Goal: Transaction & Acquisition: Purchase product/service

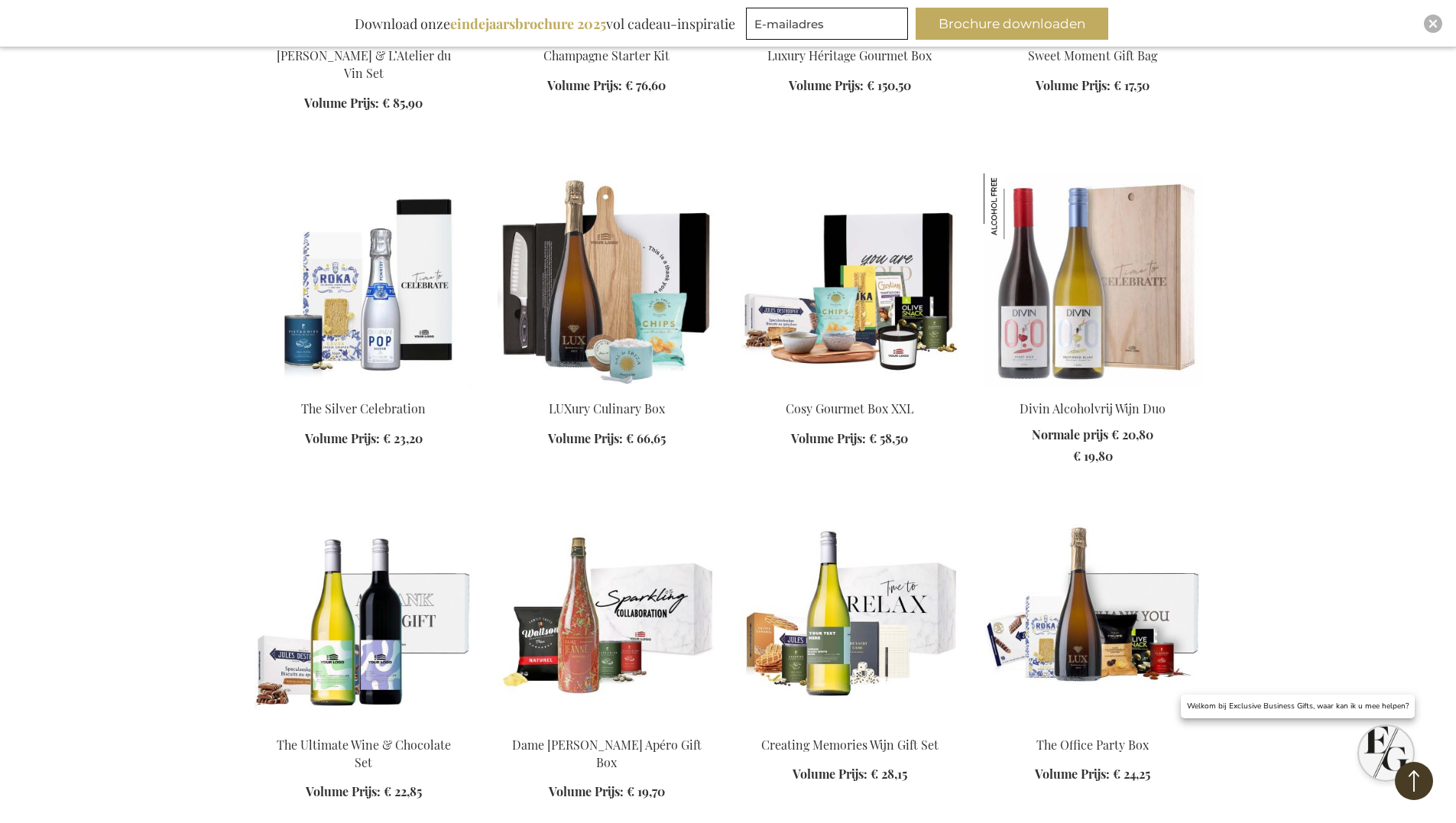
scroll to position [1681, 0]
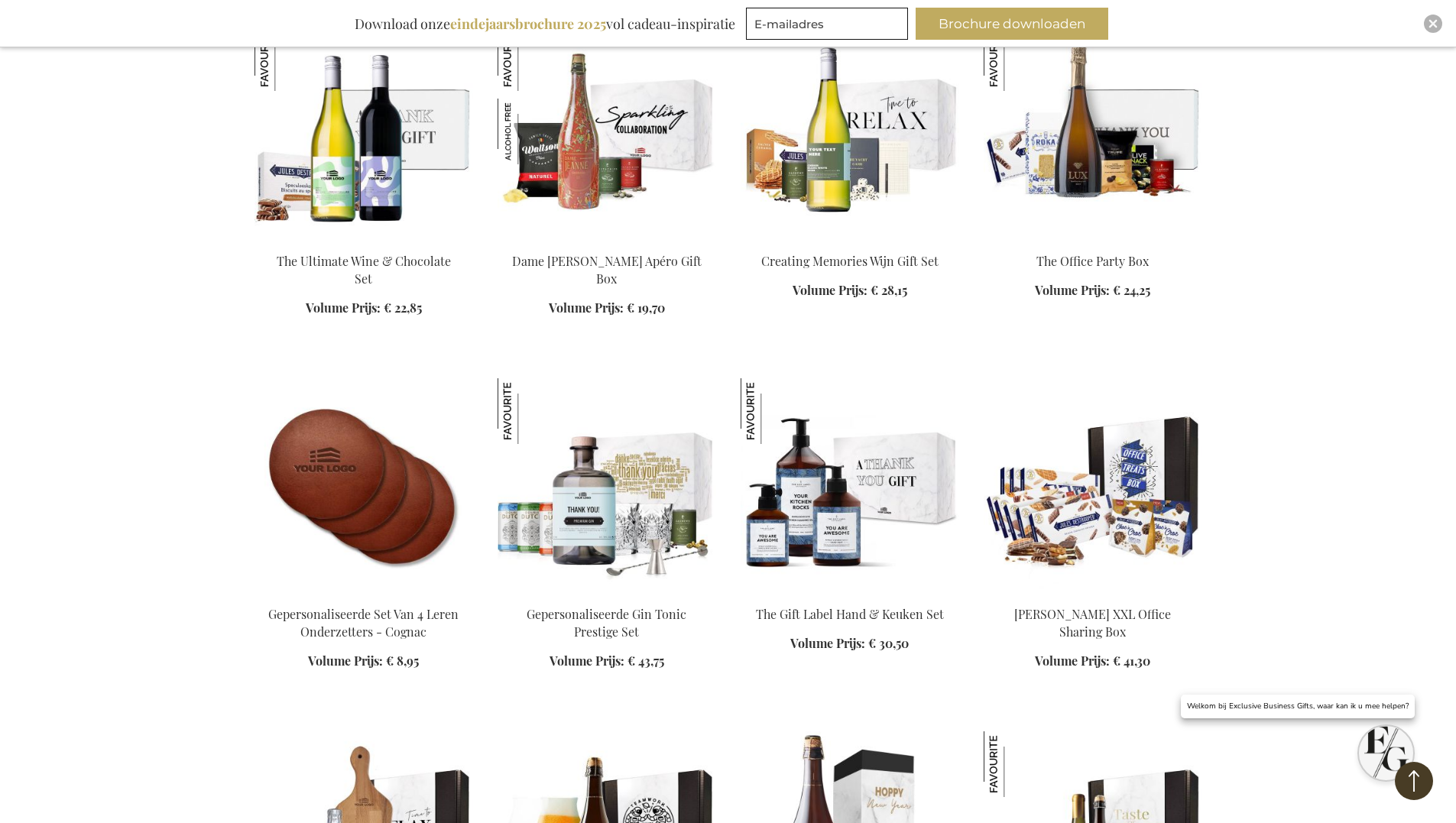
scroll to position [2140, 0]
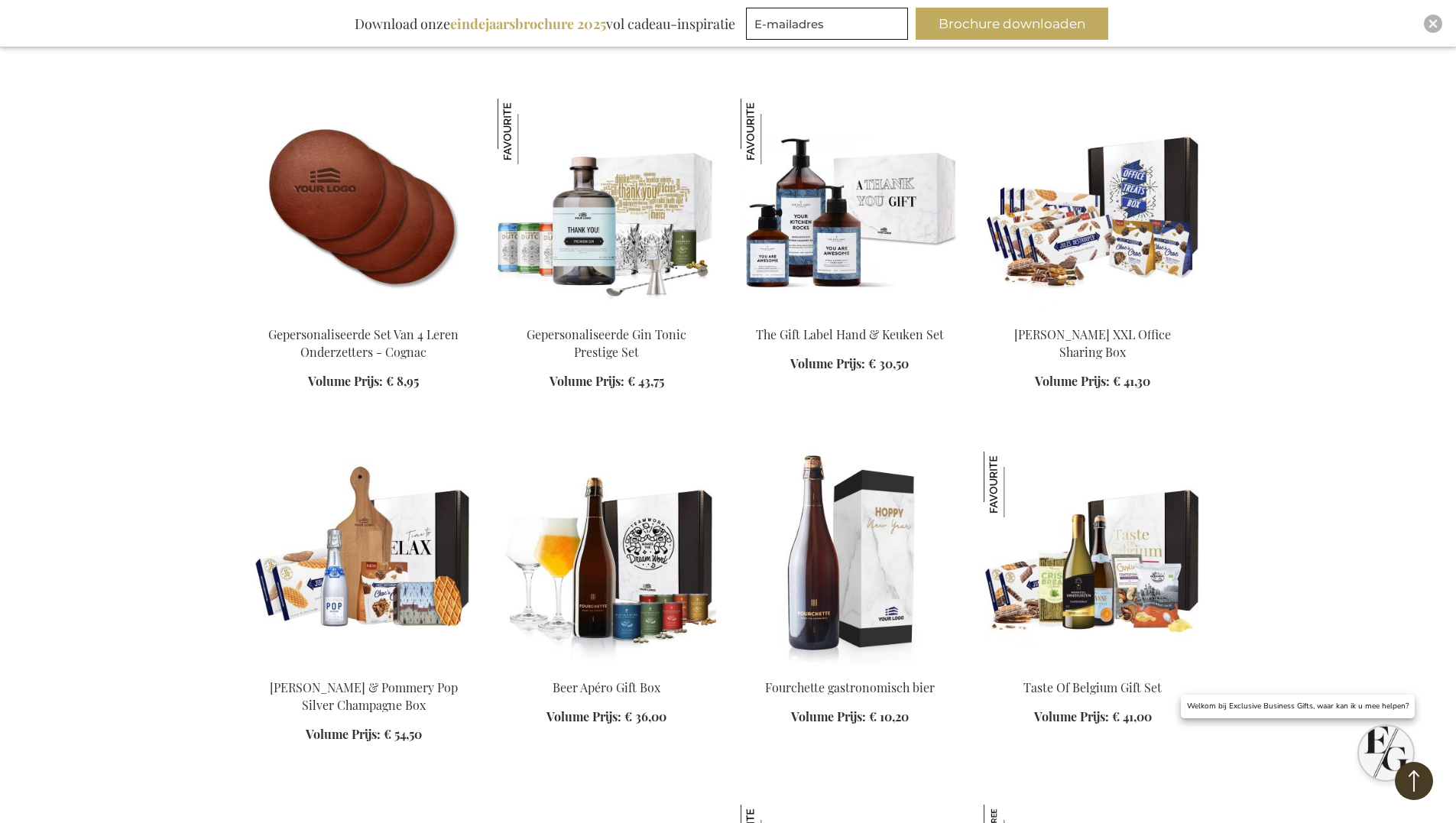
scroll to position [2751, 0]
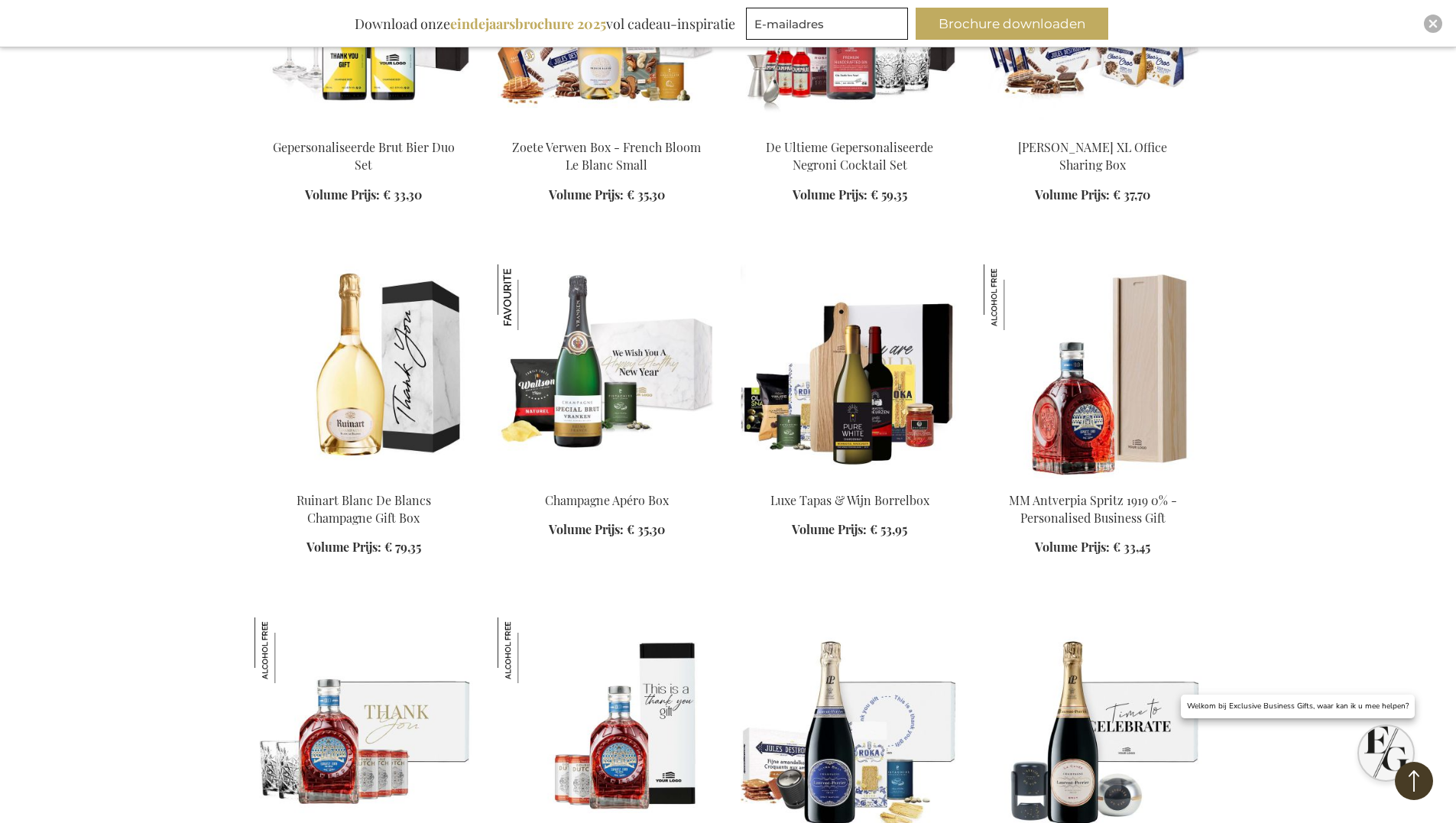
scroll to position [4050, 0]
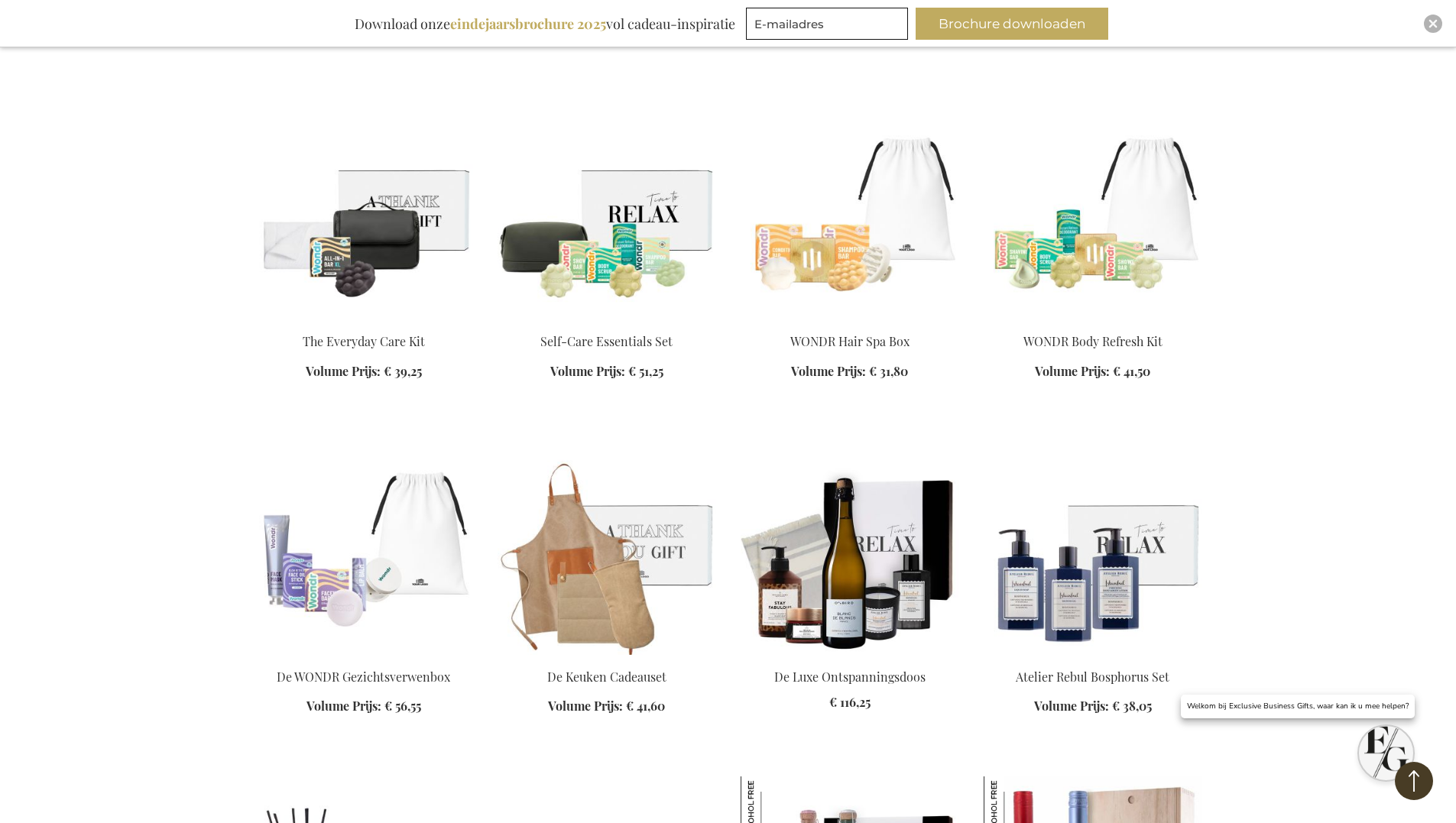
scroll to position [8100, 0]
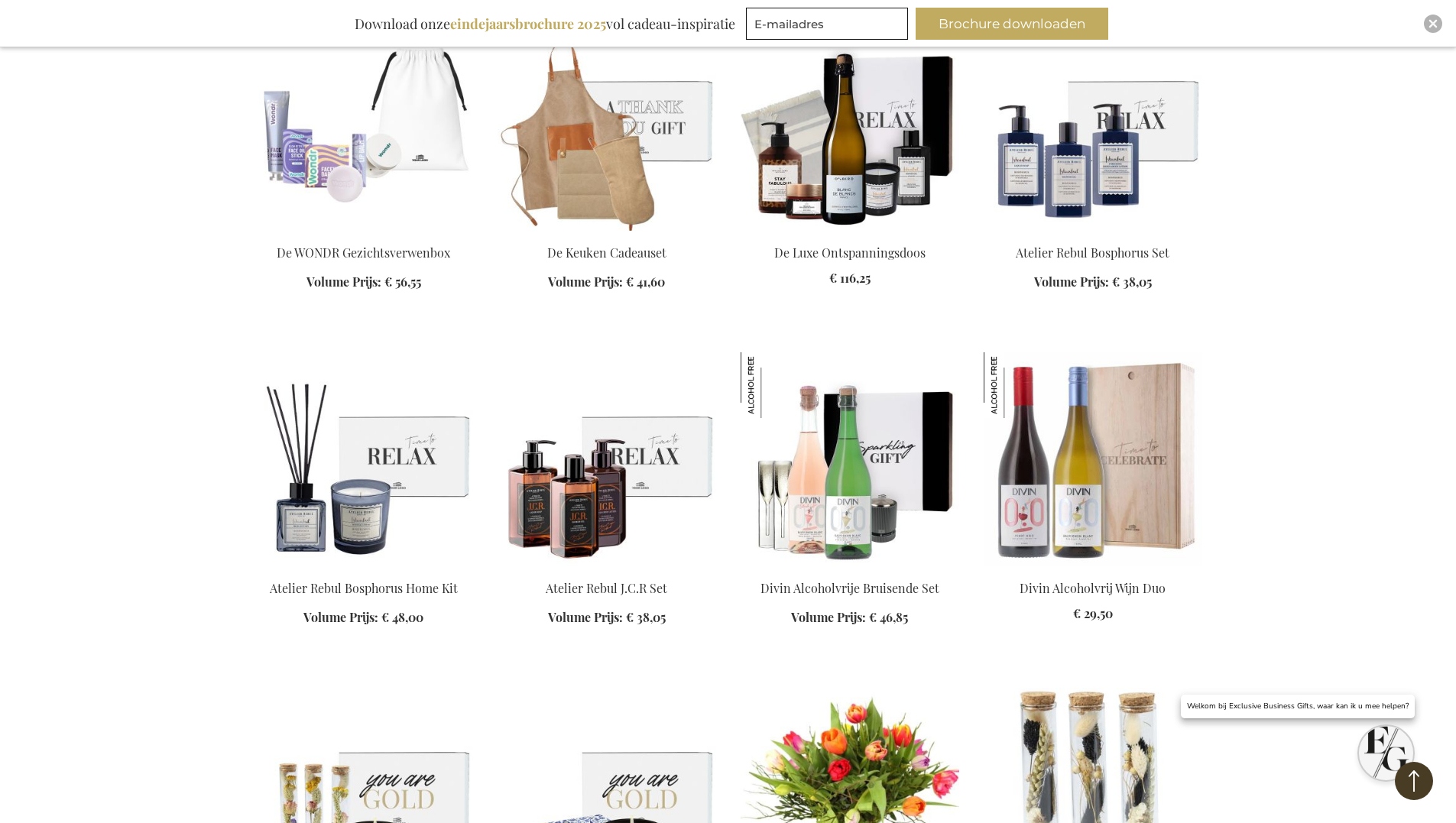
scroll to position [8788, 0]
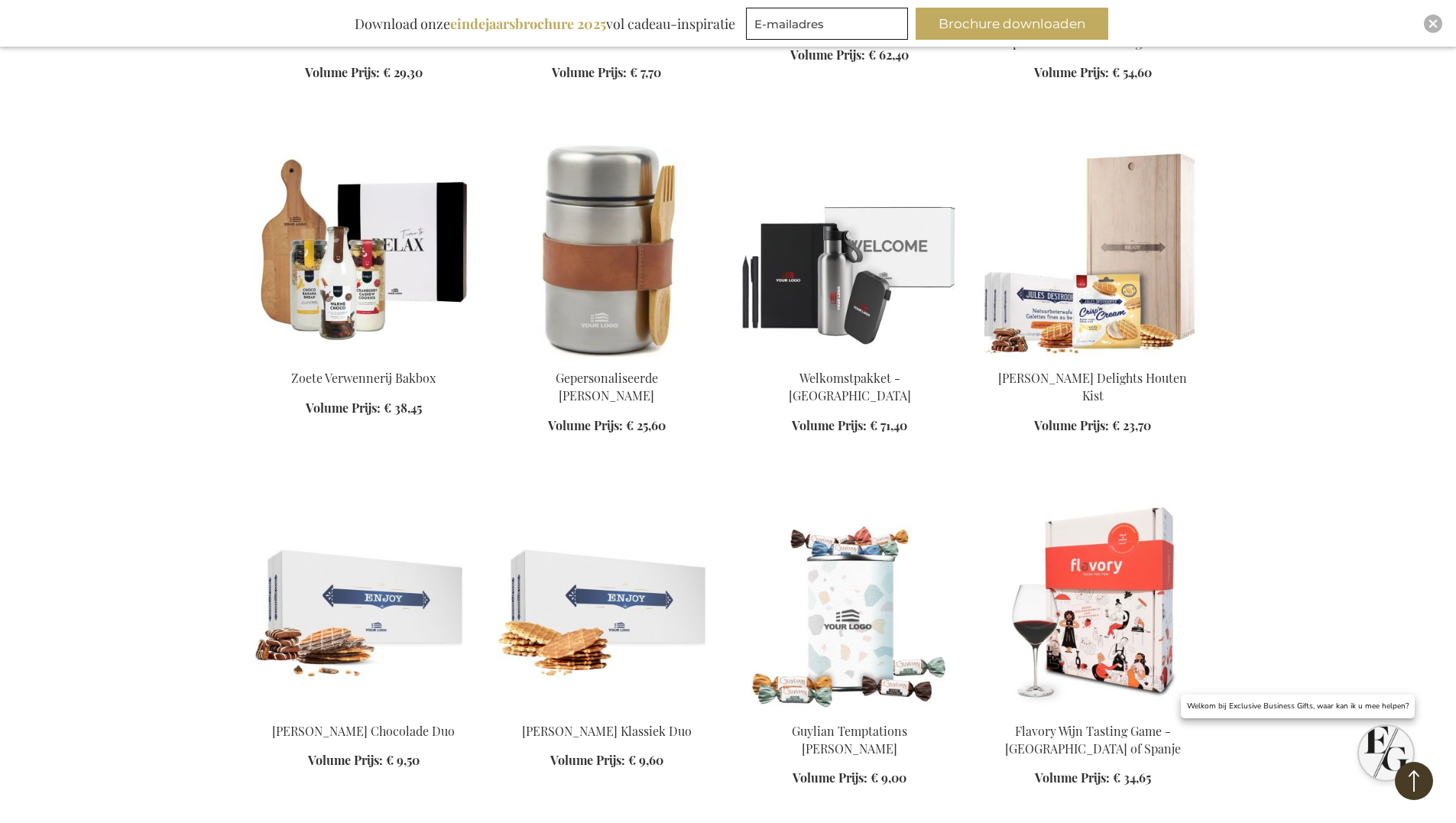
scroll to position [10546, 0]
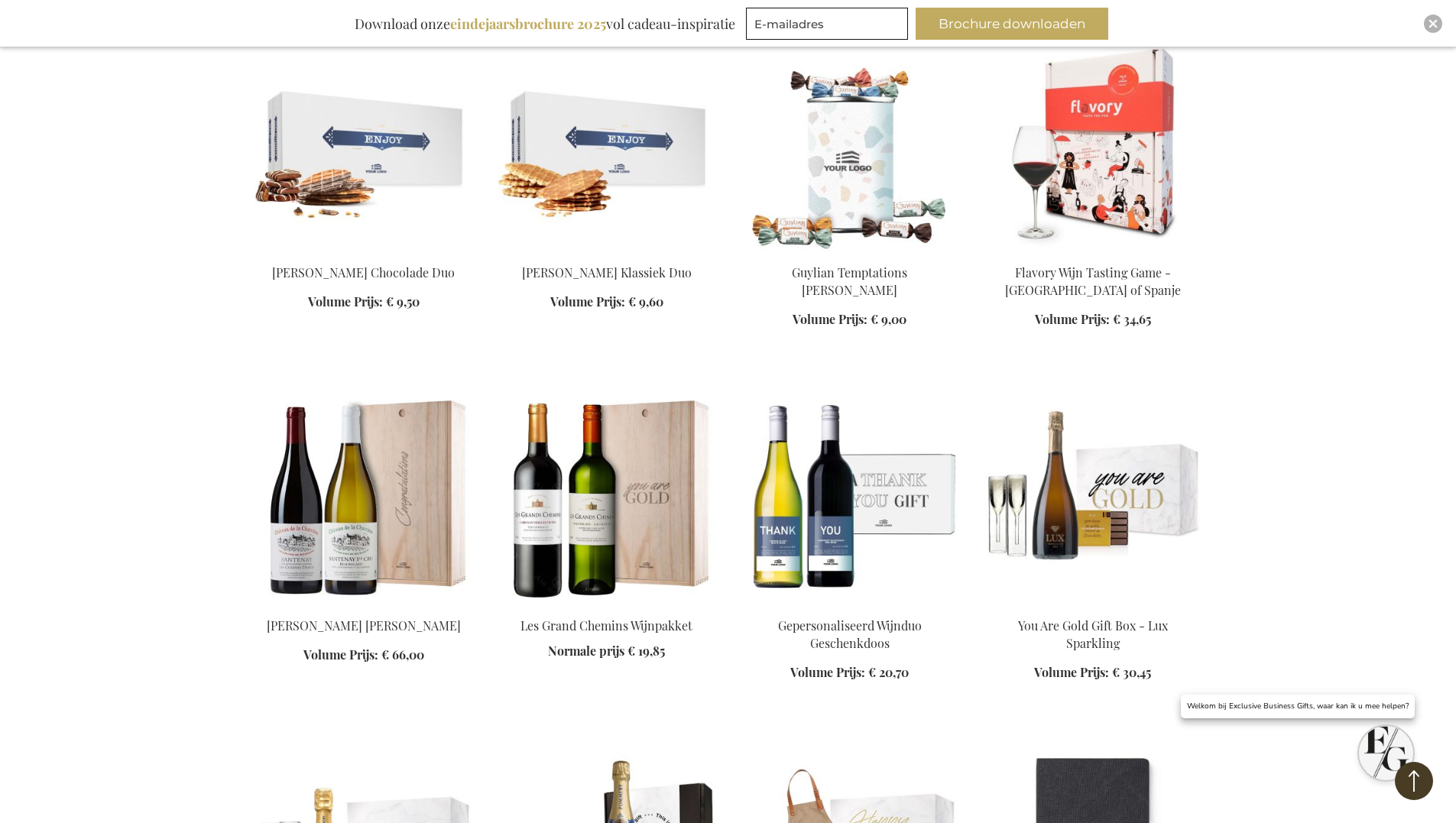
scroll to position [11005, 0]
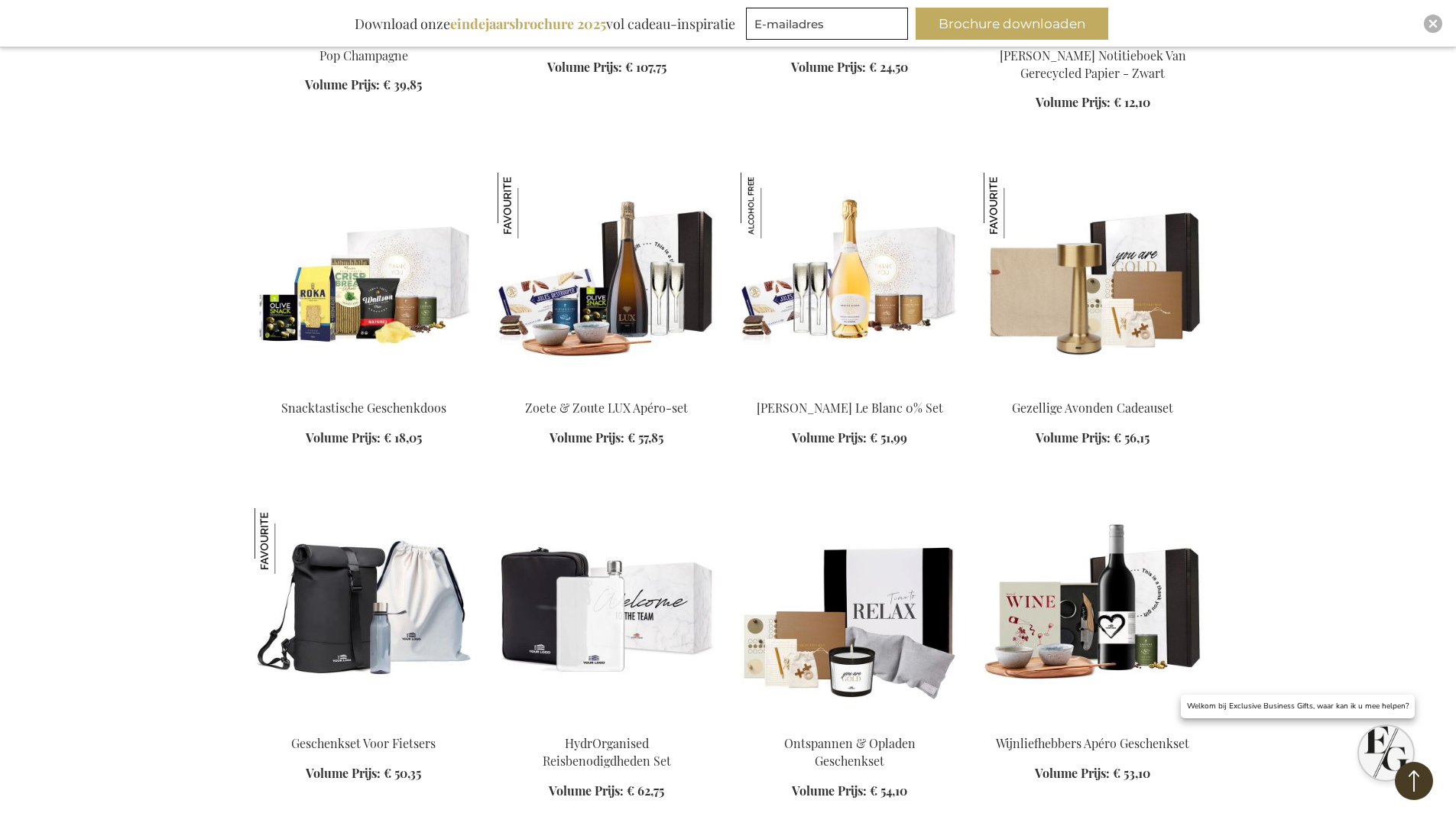
scroll to position [11463, 0]
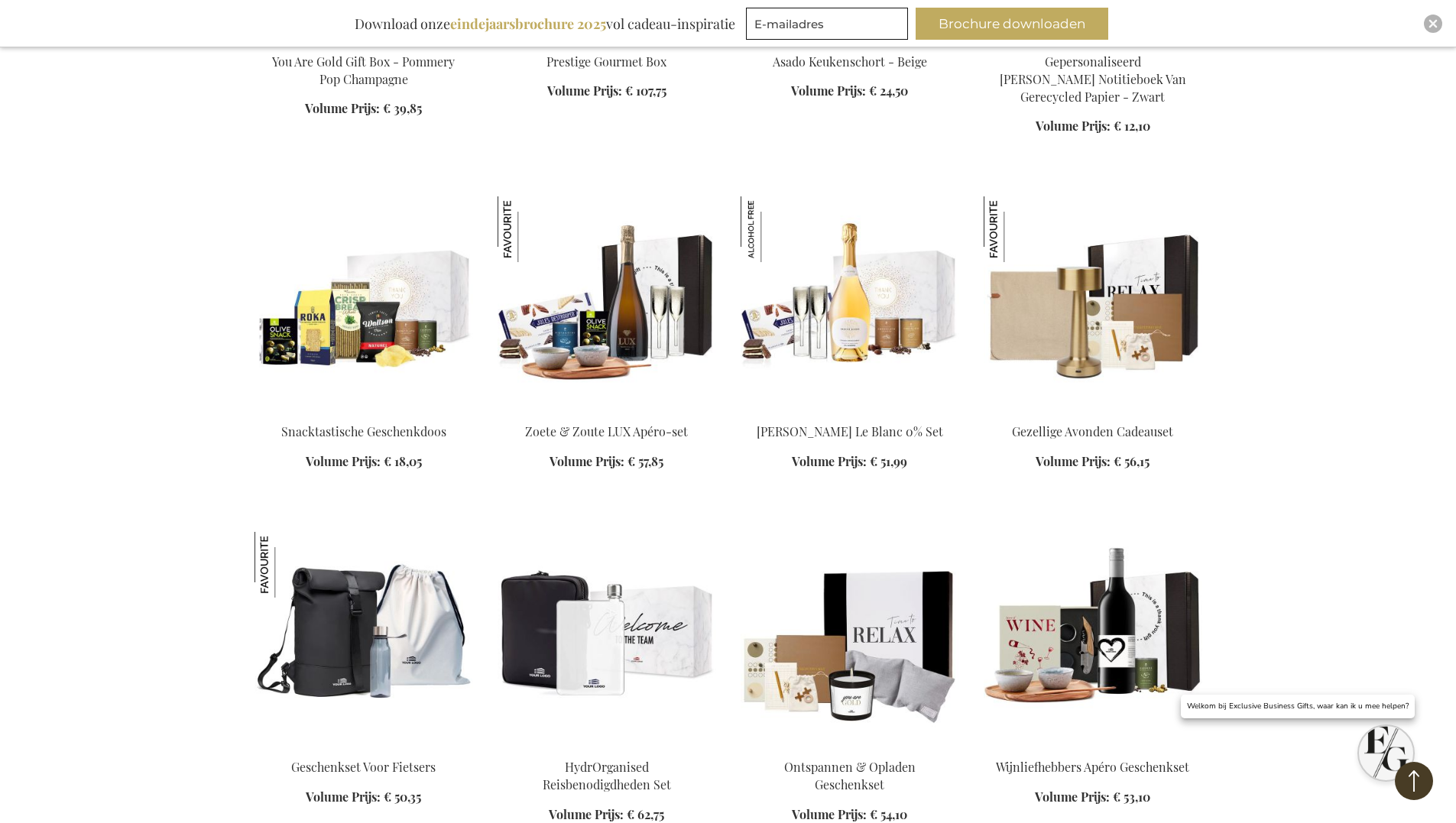
click at [1174, 281] on img at bounding box center [1093, 303] width 218 height 214
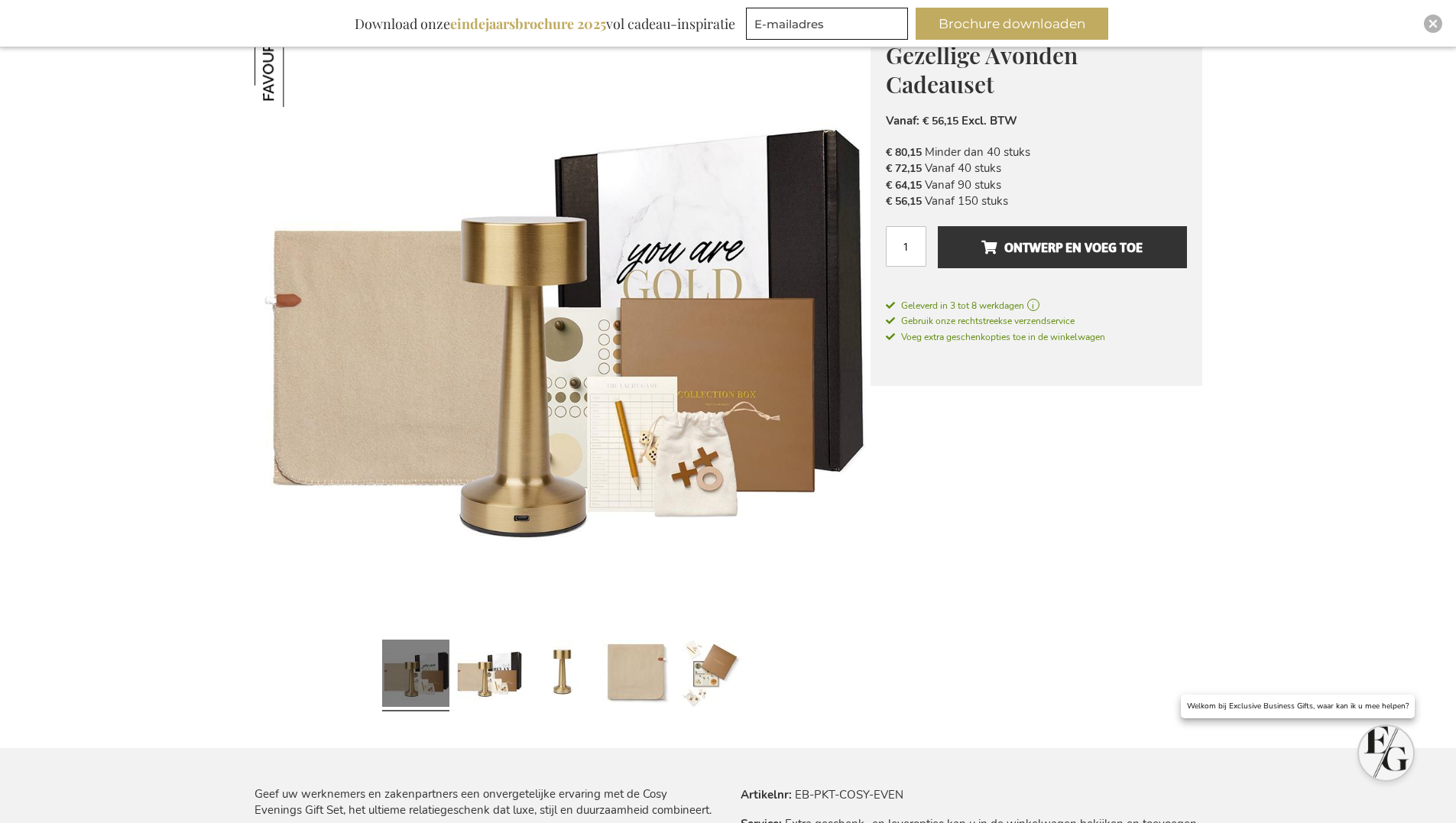
scroll to position [229, 0]
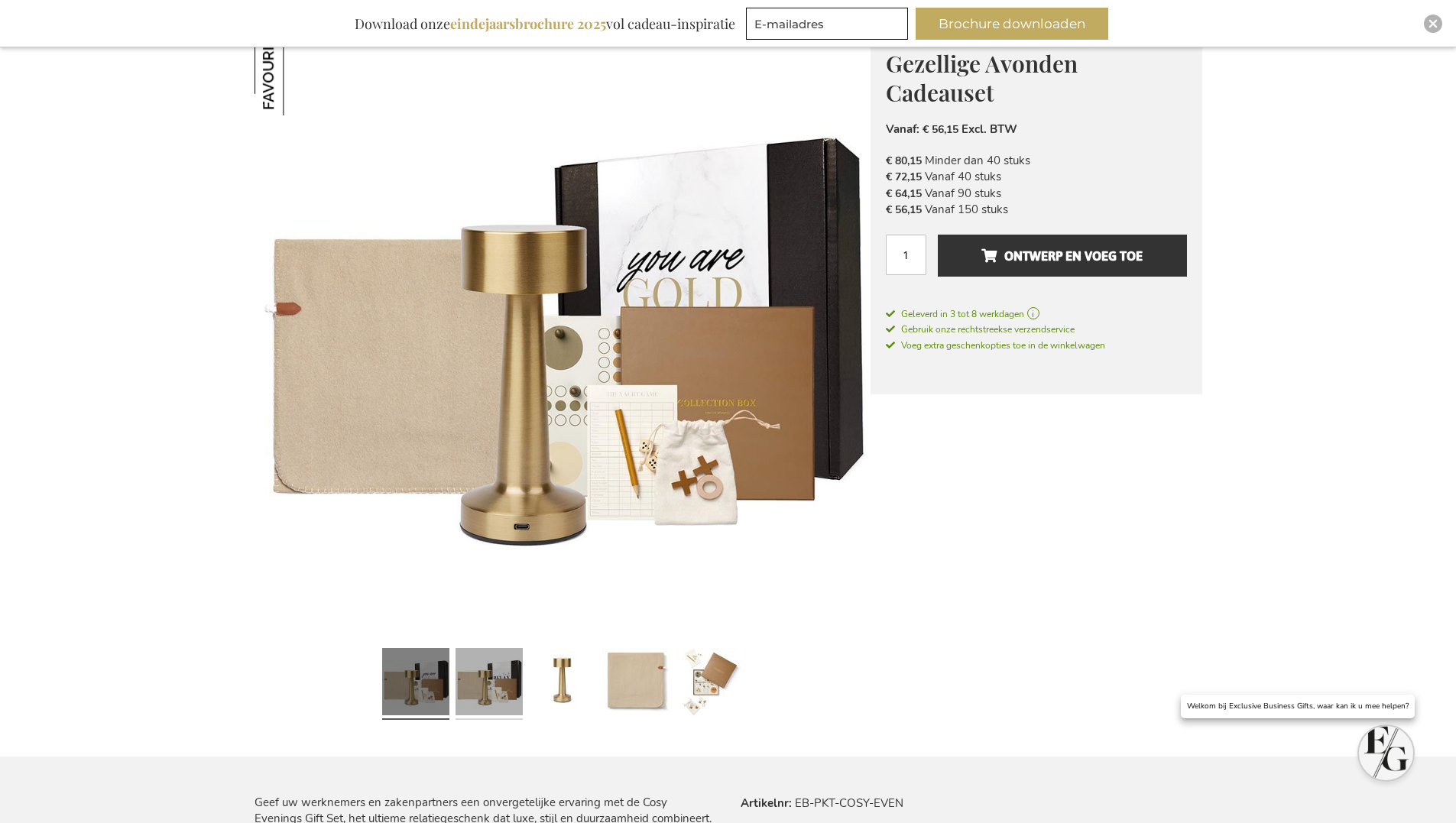
click at [490, 672] on link at bounding box center [489, 684] width 68 height 84
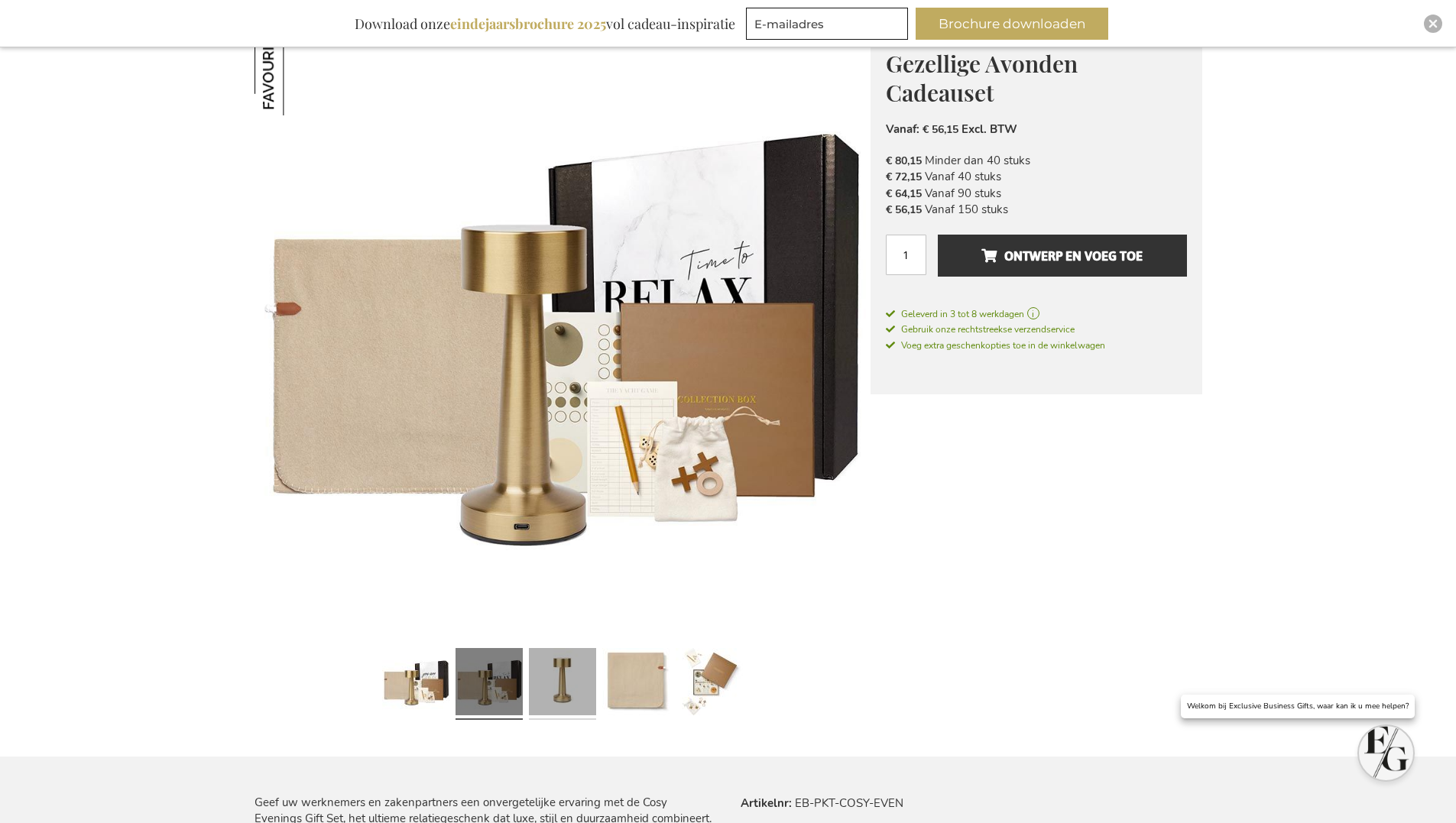
click at [554, 678] on link at bounding box center [562, 684] width 68 height 84
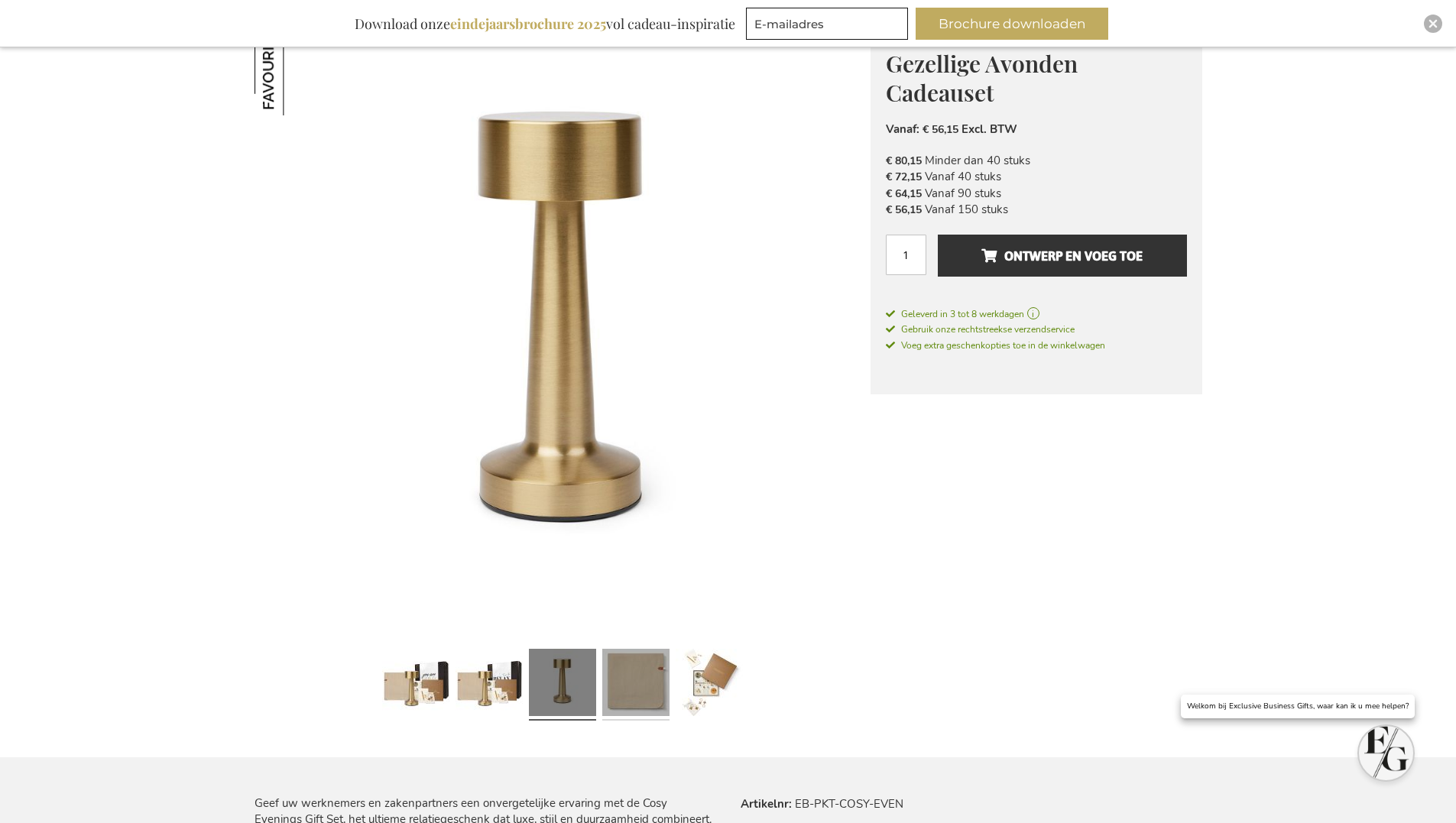
click at [635, 676] on link at bounding box center [636, 684] width 68 height 84
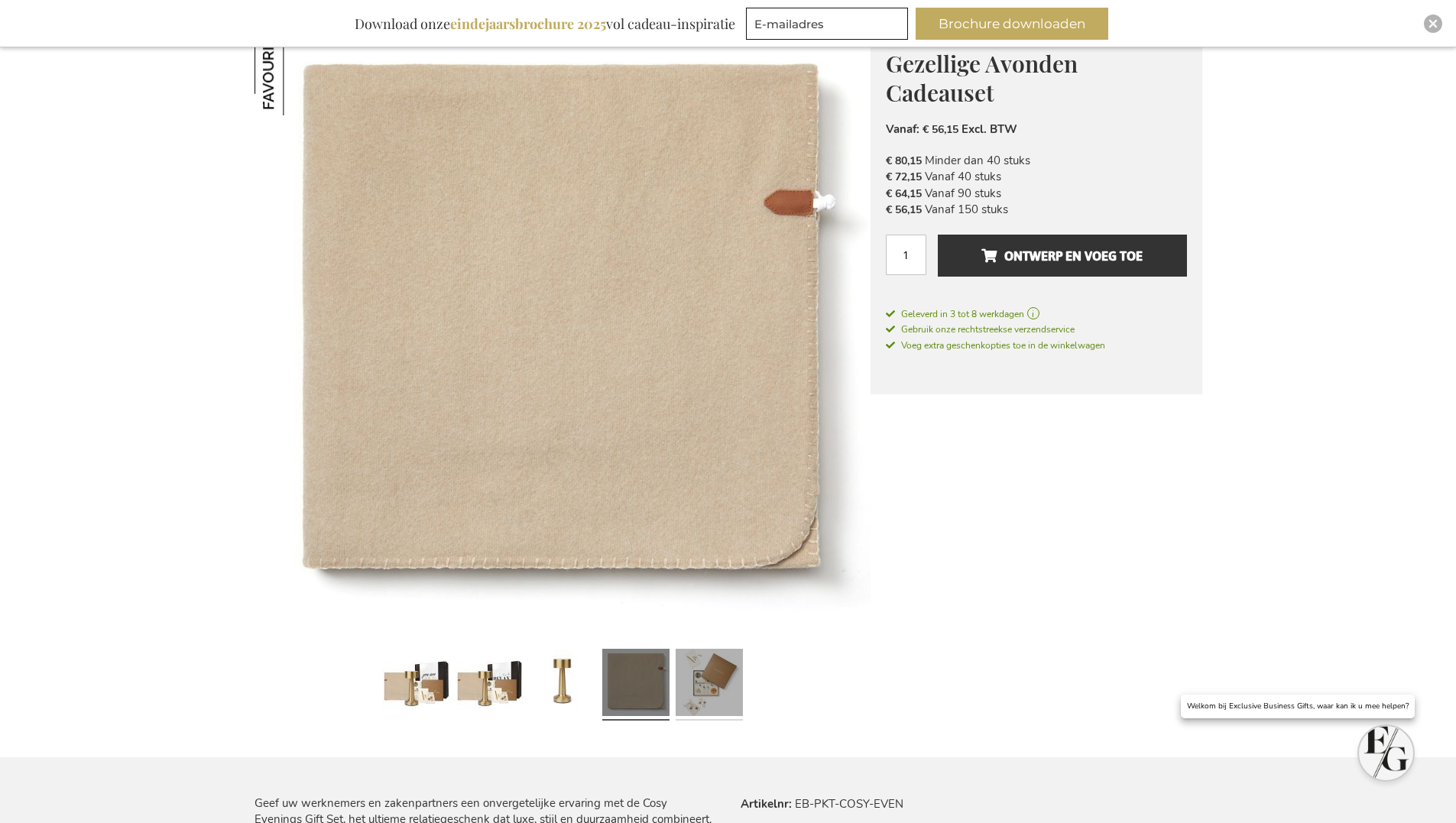
click at [689, 676] on link at bounding box center [709, 684] width 68 height 84
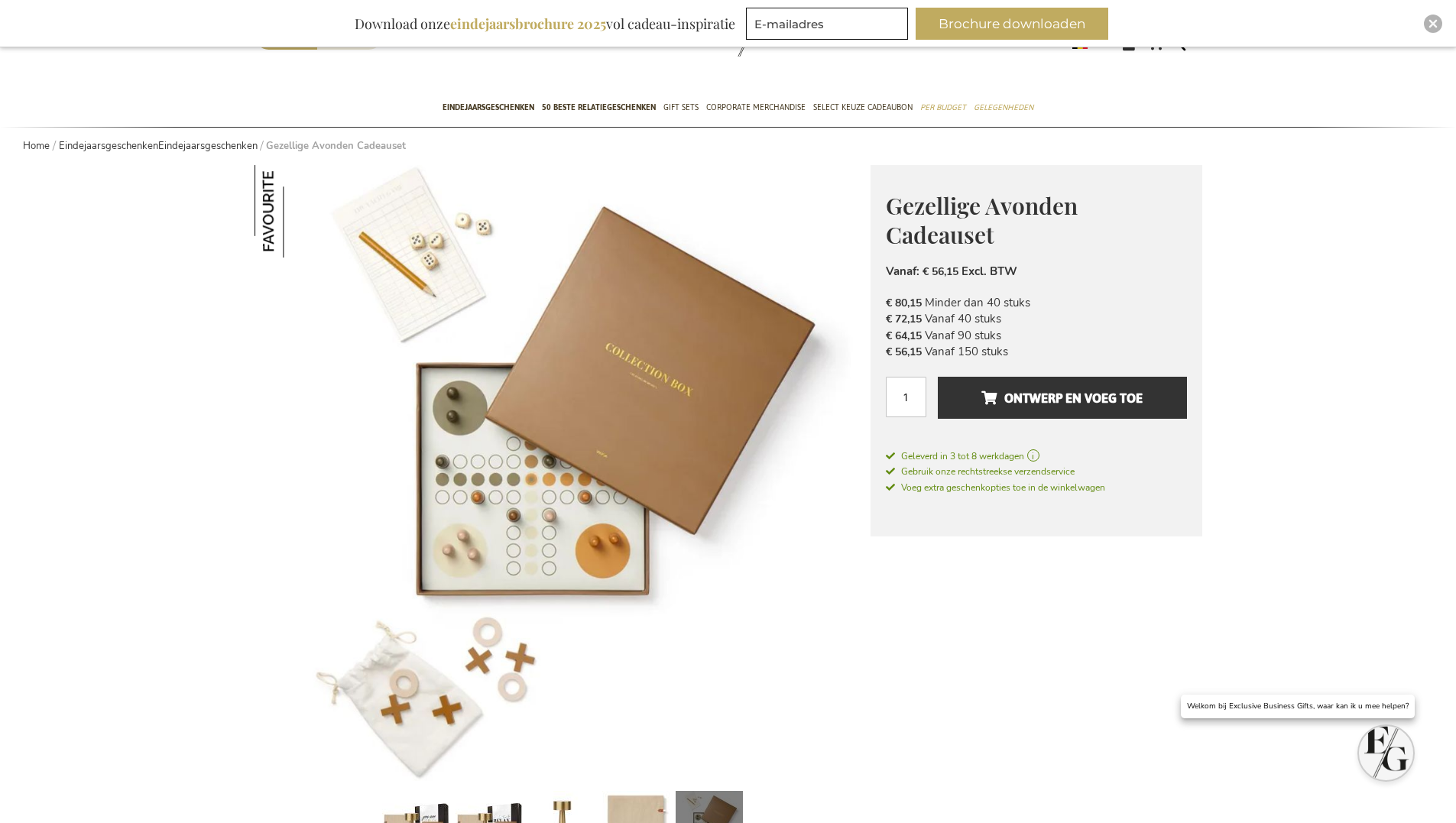
scroll to position [77, 0]
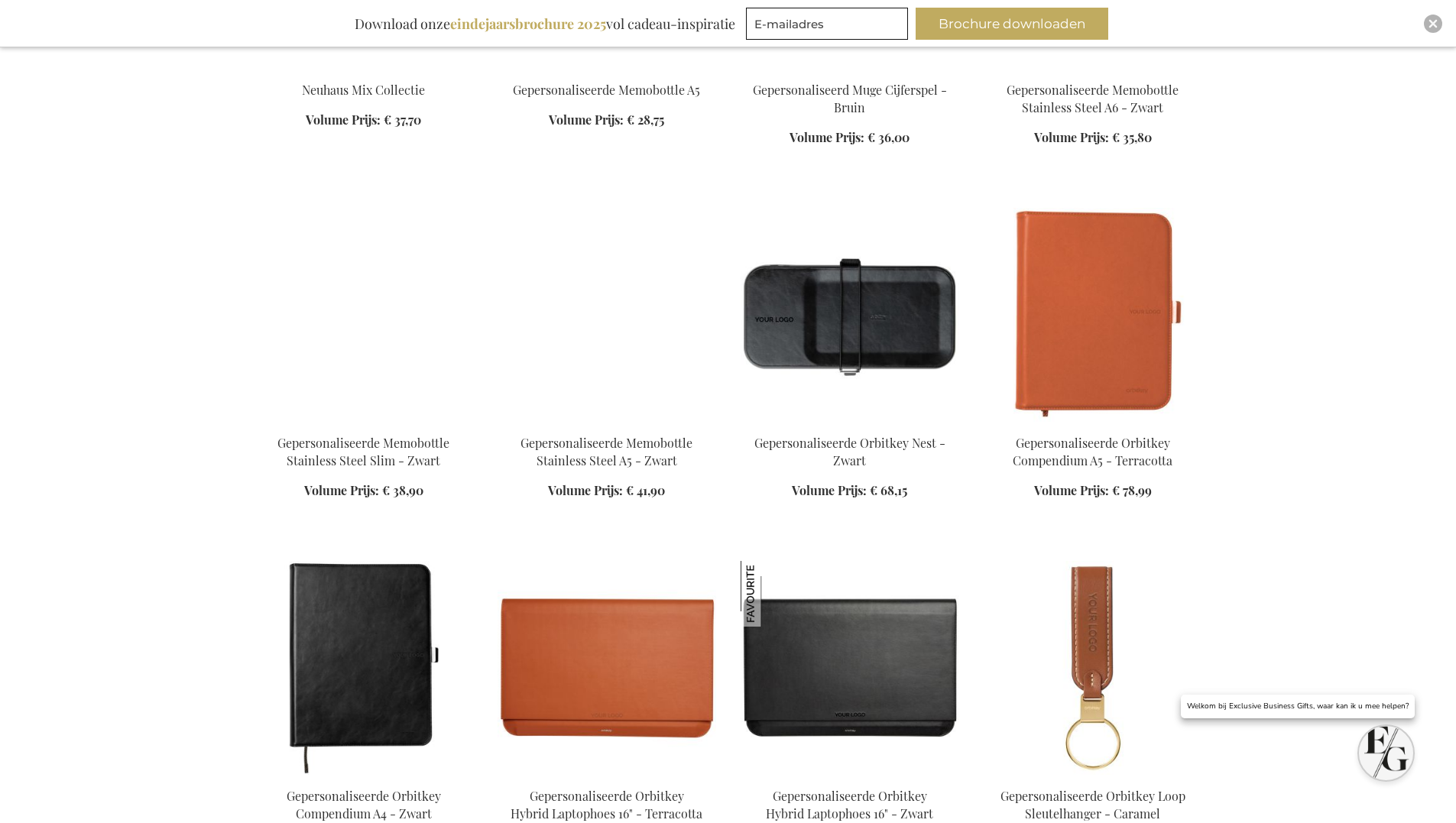
scroll to position [3497, 0]
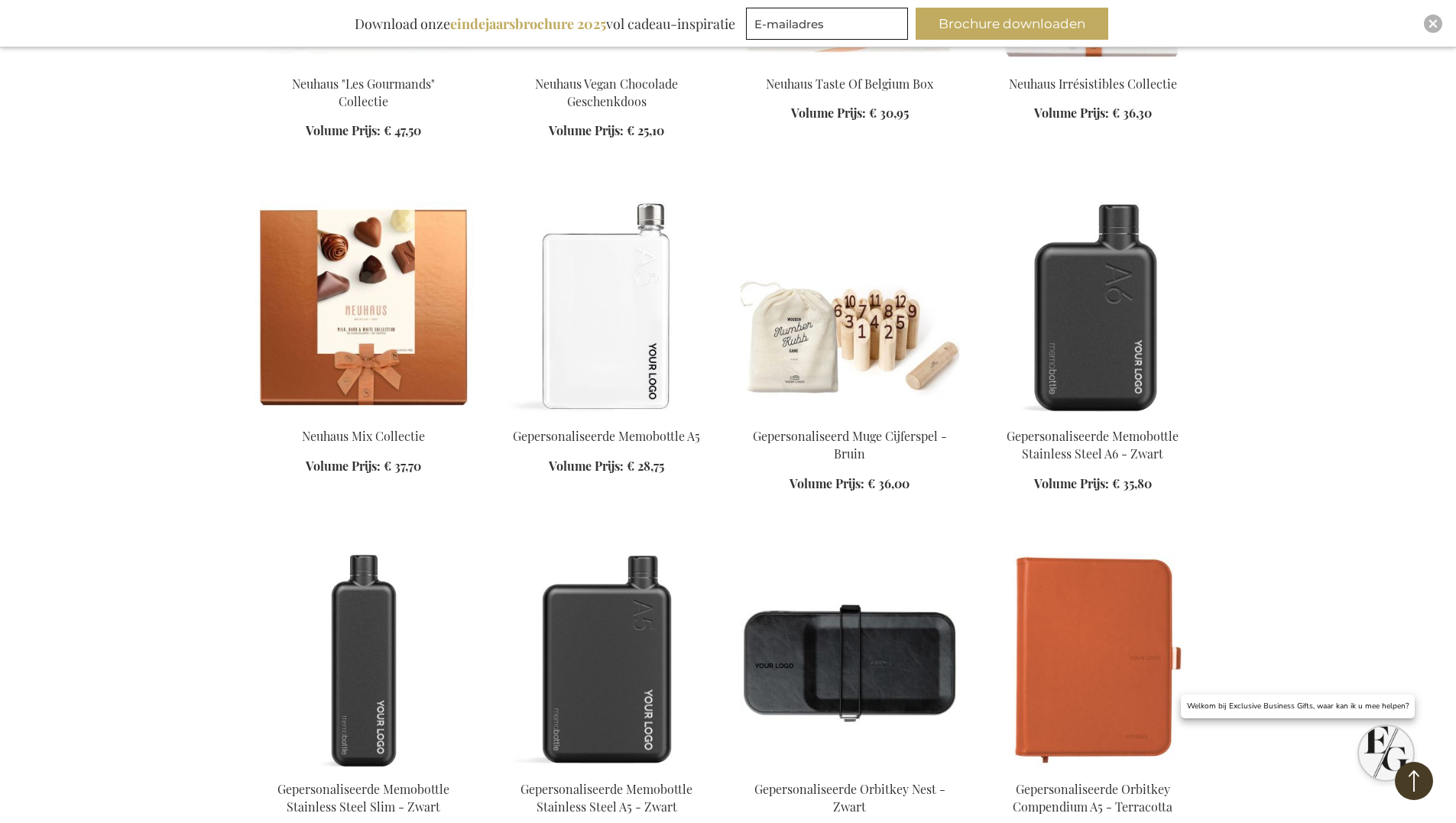
scroll to position [2886, 0]
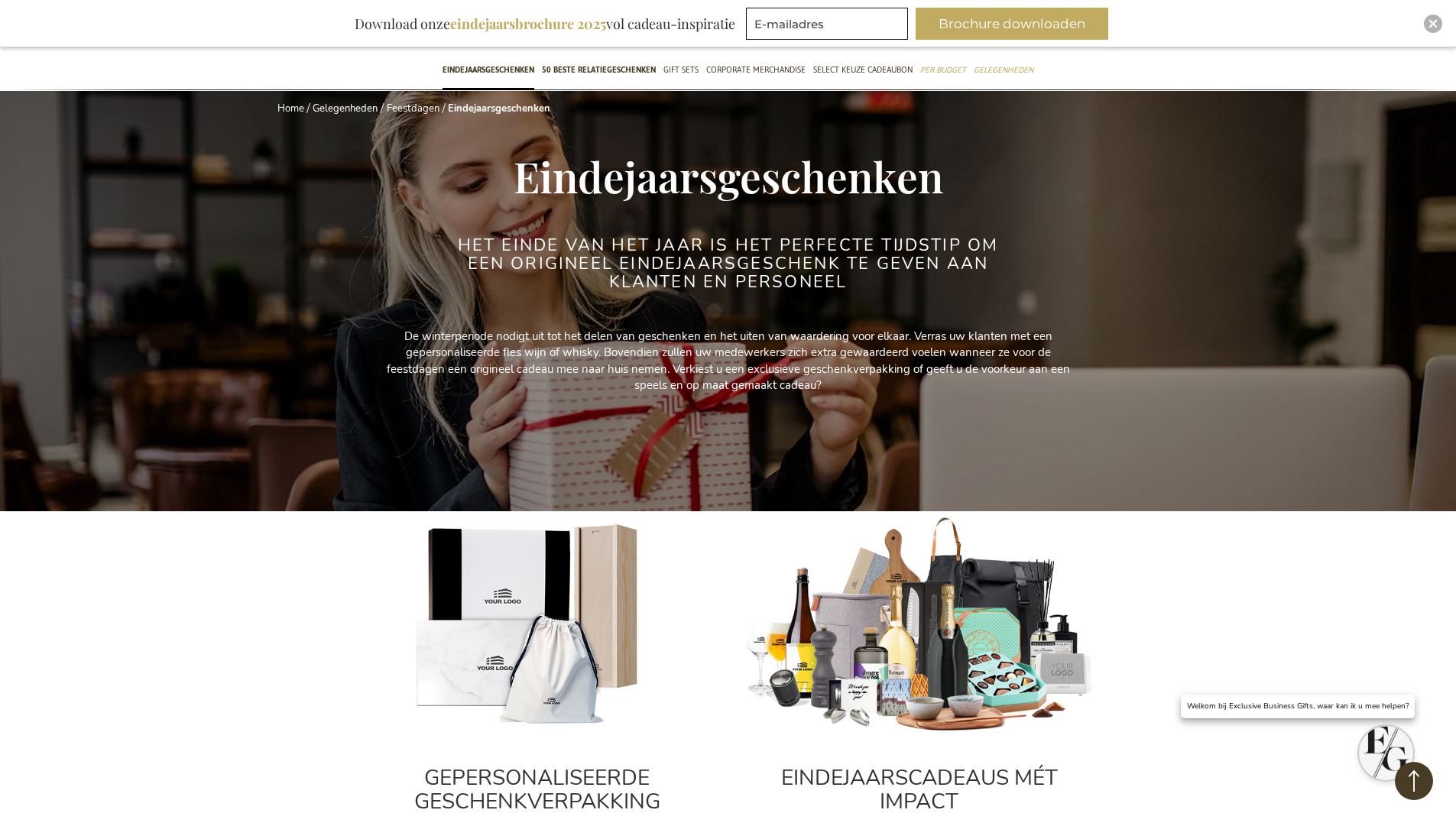
scroll to position [77, 0]
click at [631, 72] on span "50 beste relatiegeschenken" at bounding box center [599, 71] width 114 height 16
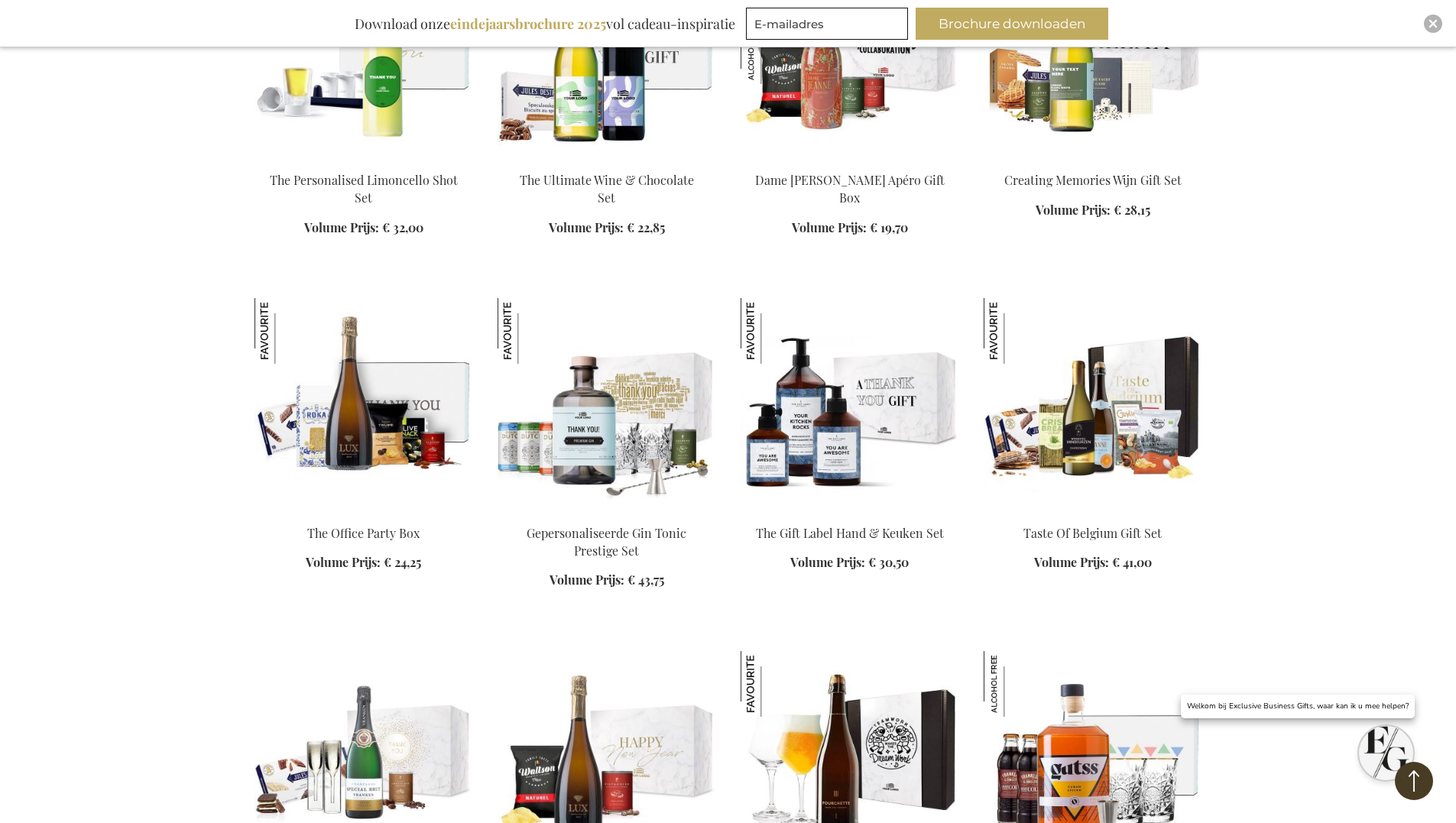
scroll to position [1452, 0]
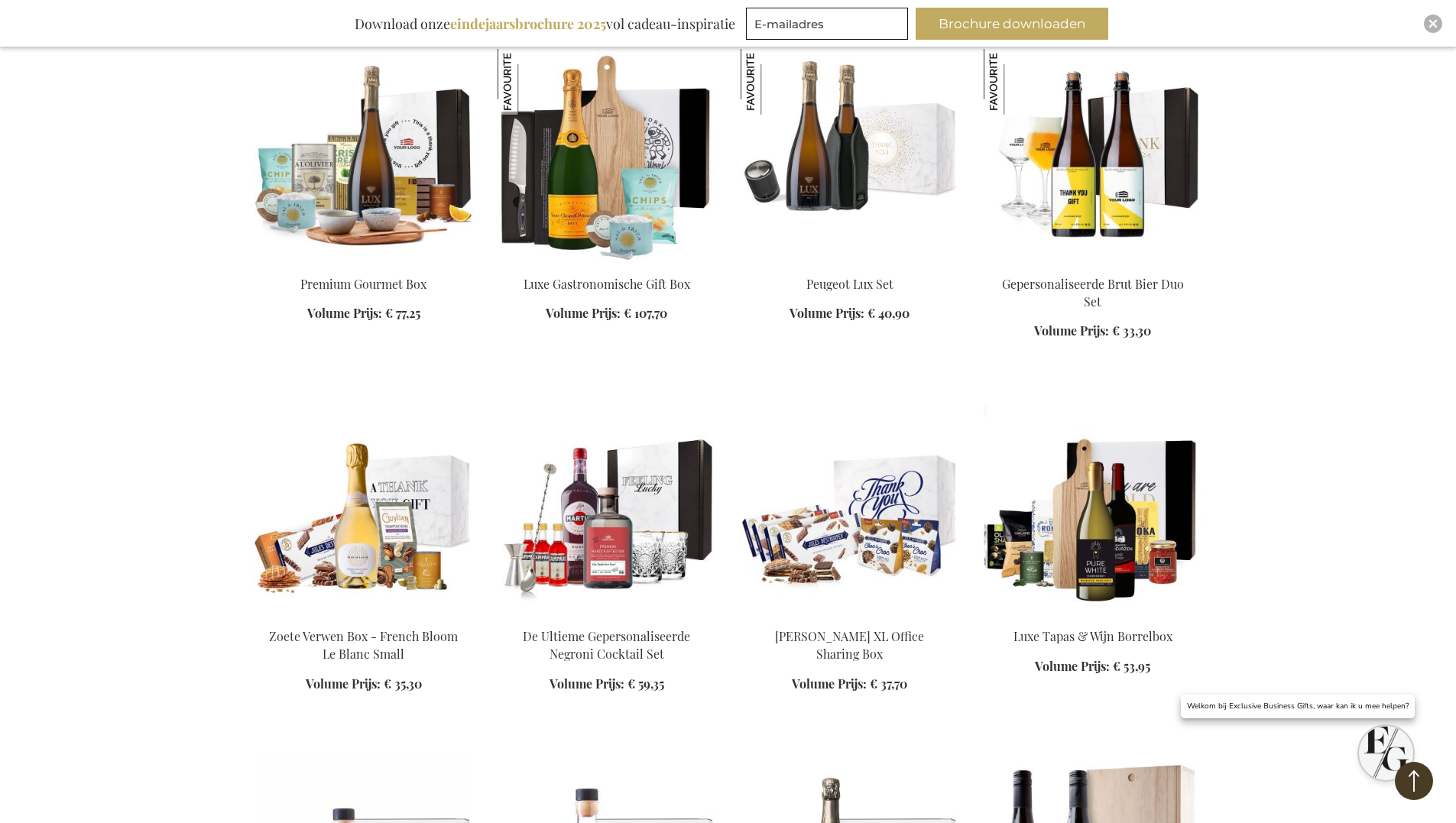
scroll to position [2369, 0]
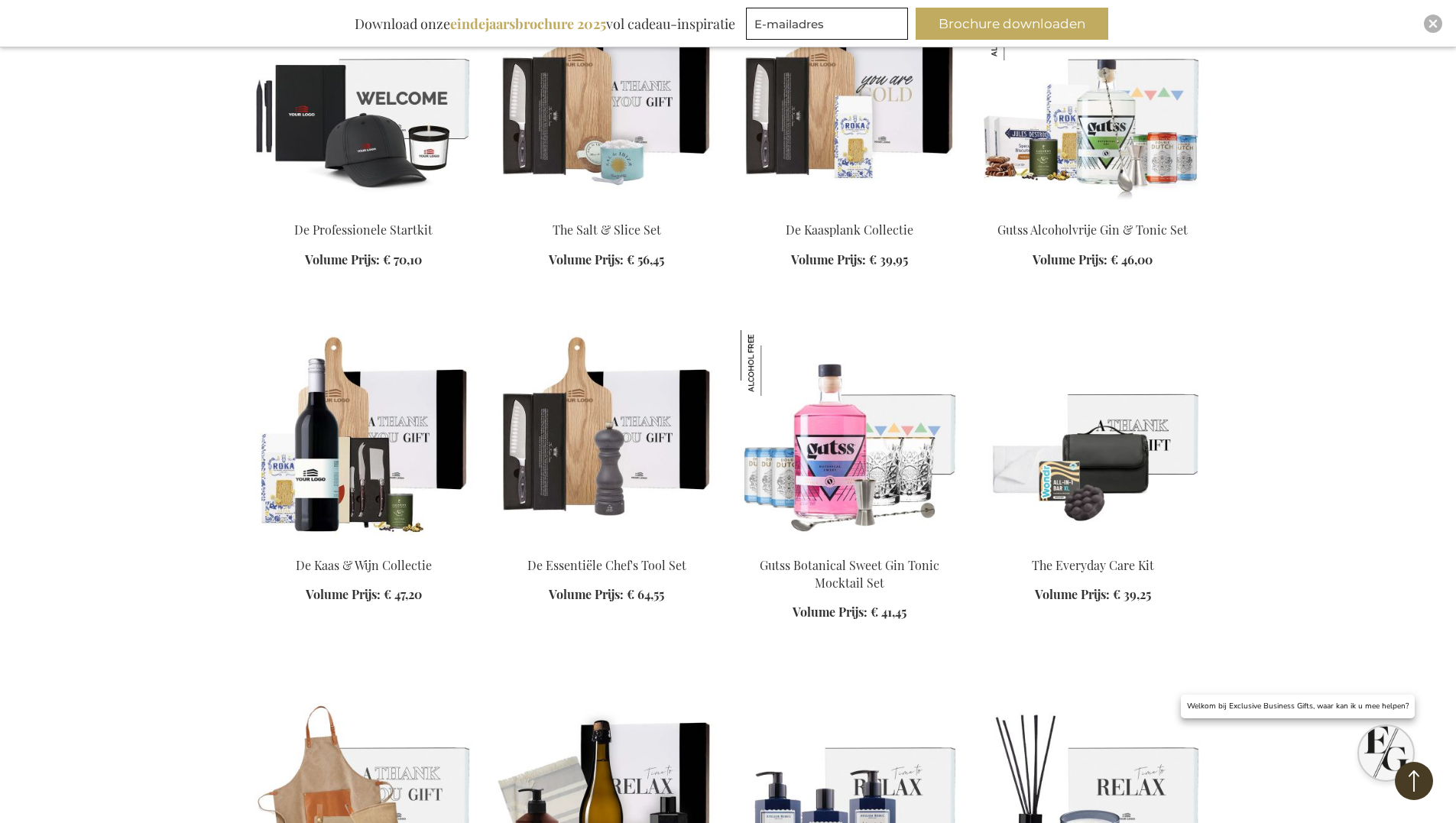
scroll to position [3744, 0]
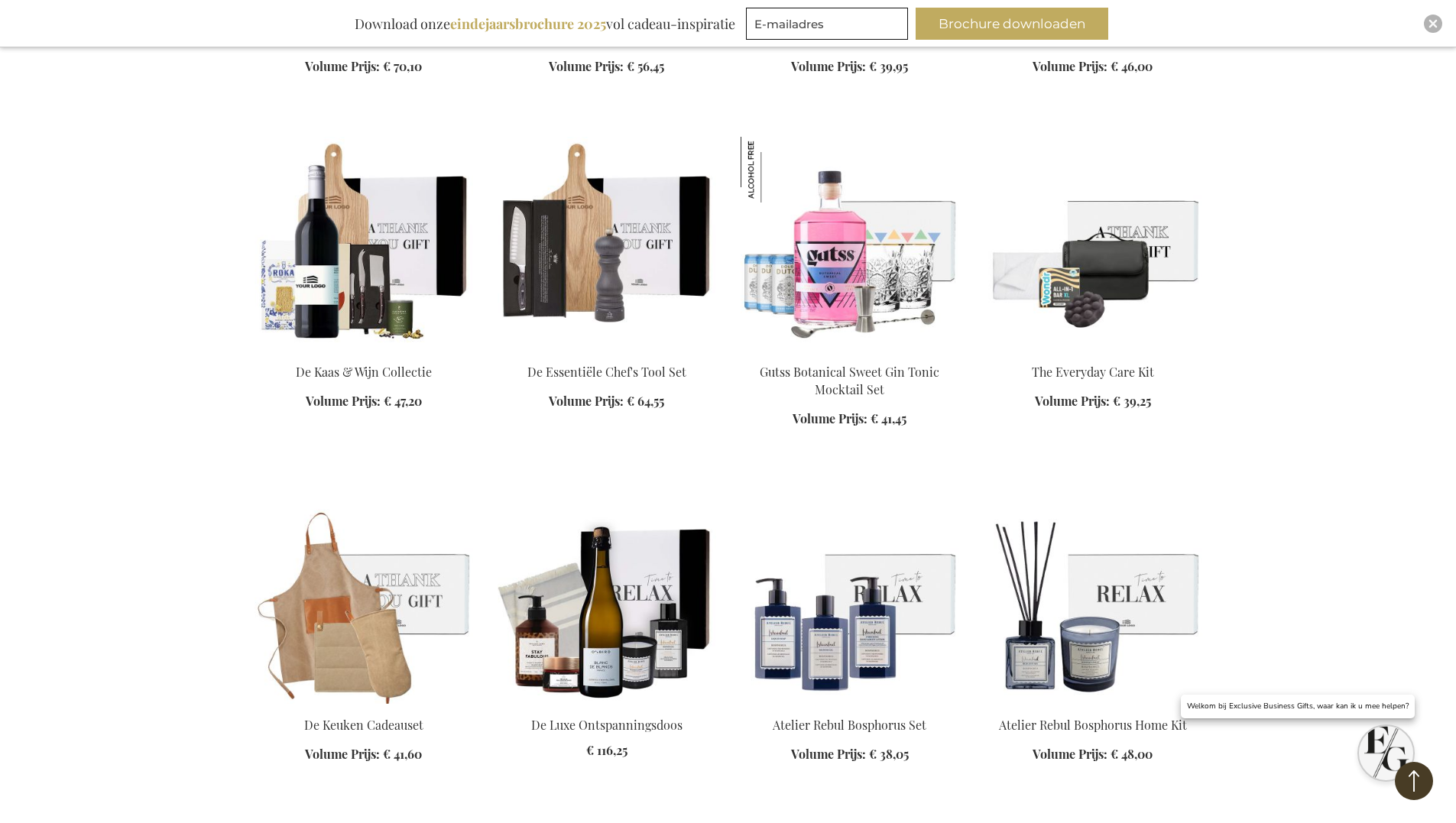
scroll to position [3439, 0]
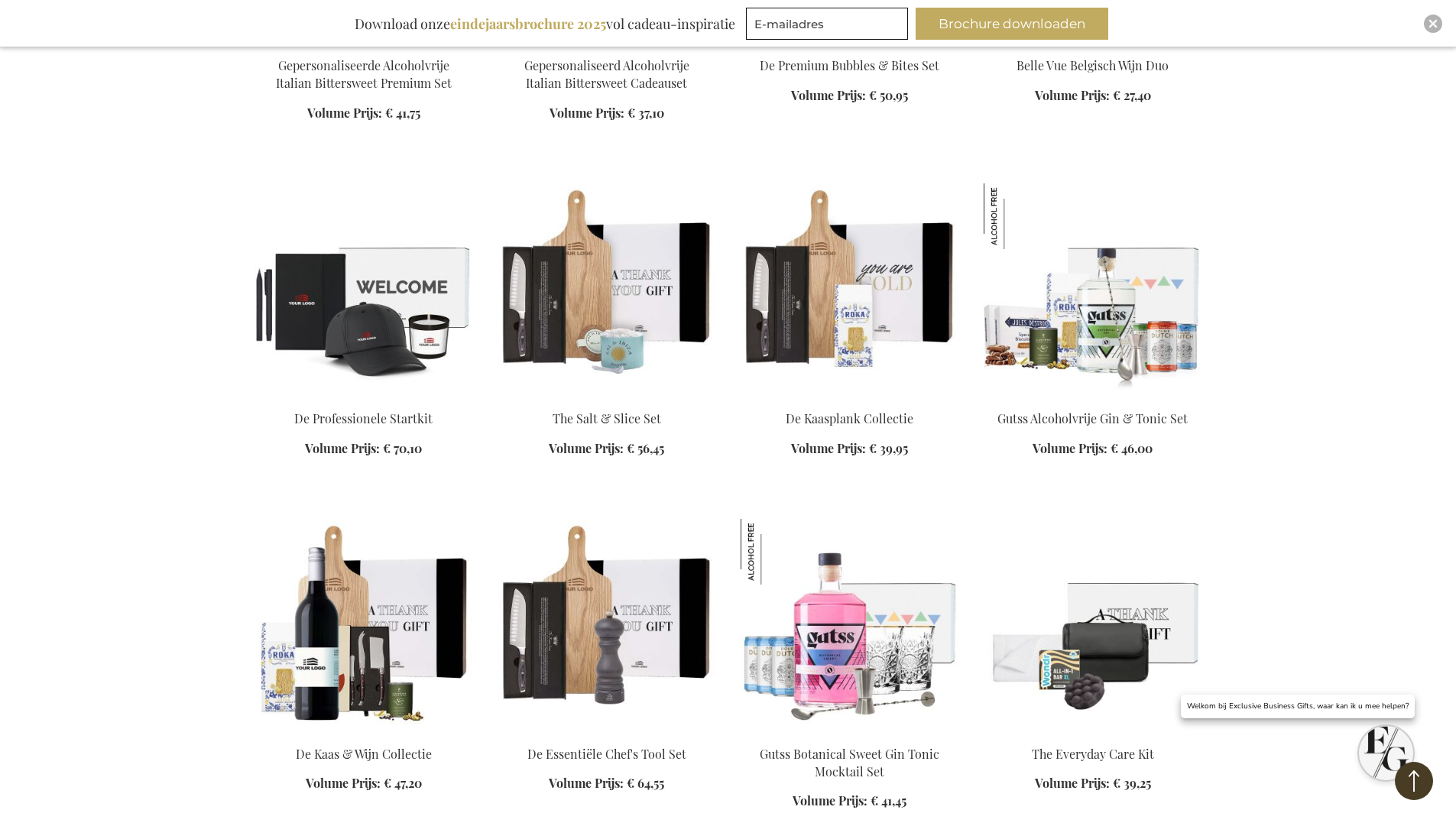
scroll to position [3668, 0]
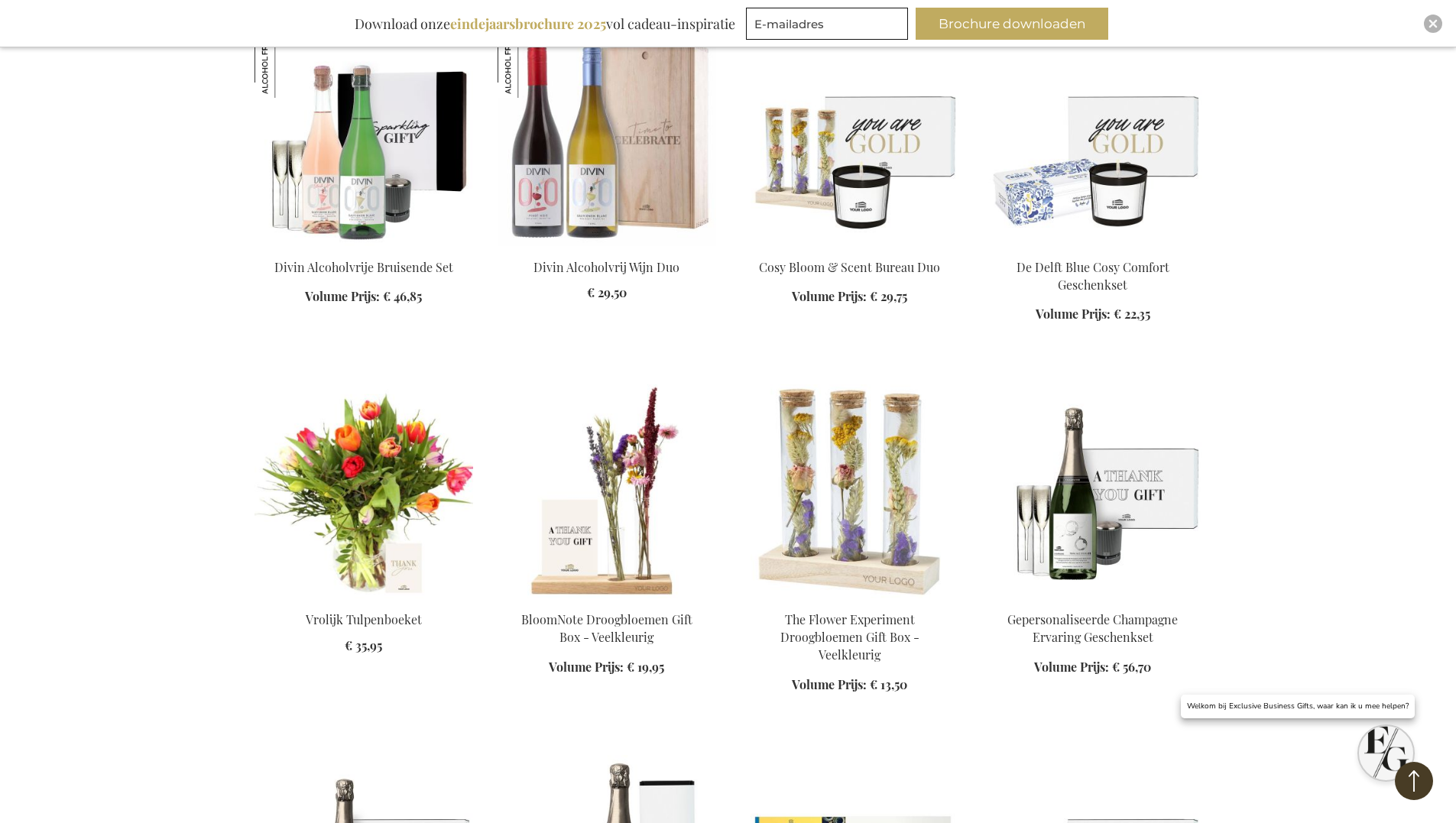
scroll to position [4509, 0]
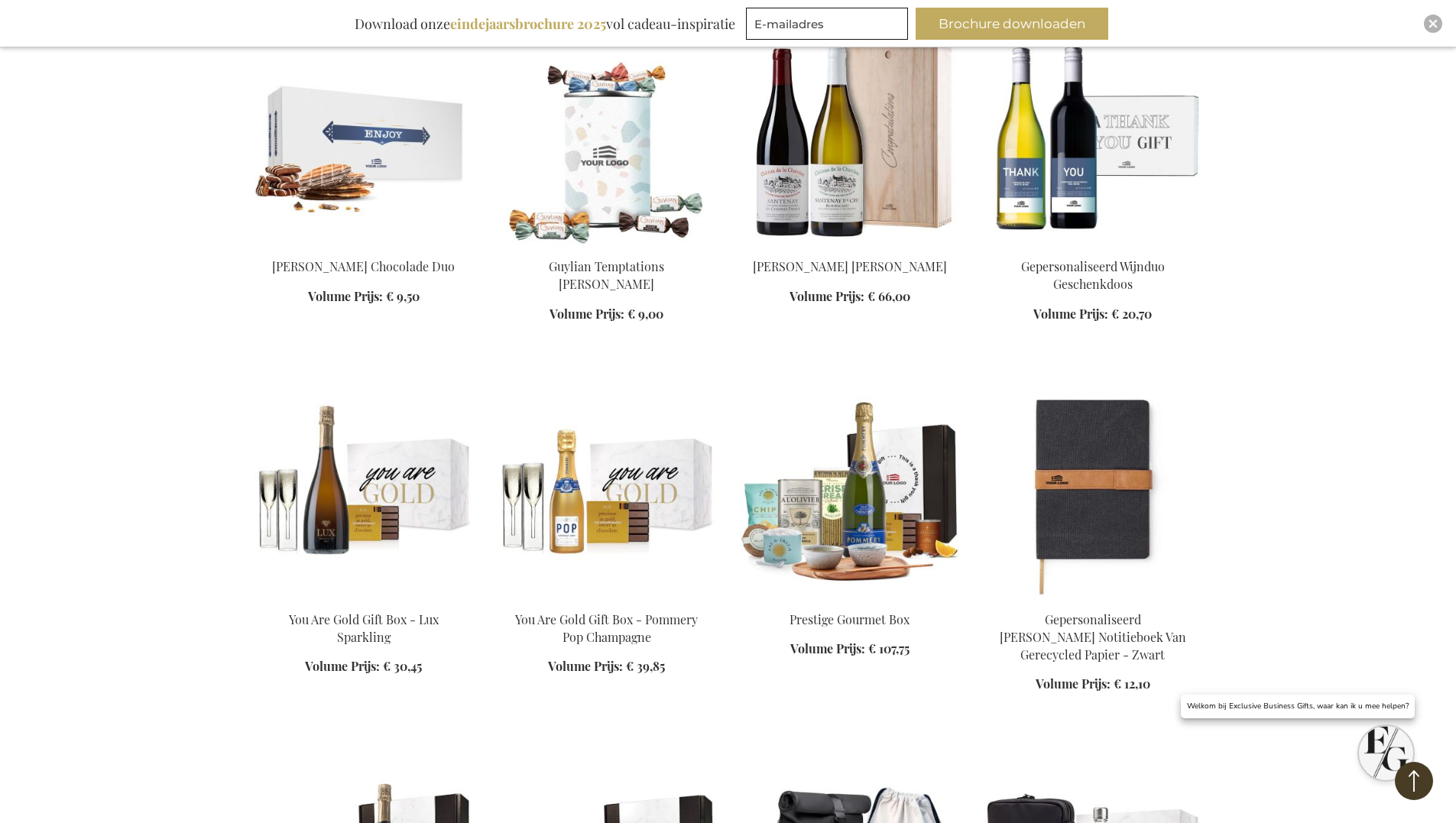
scroll to position [5578, 0]
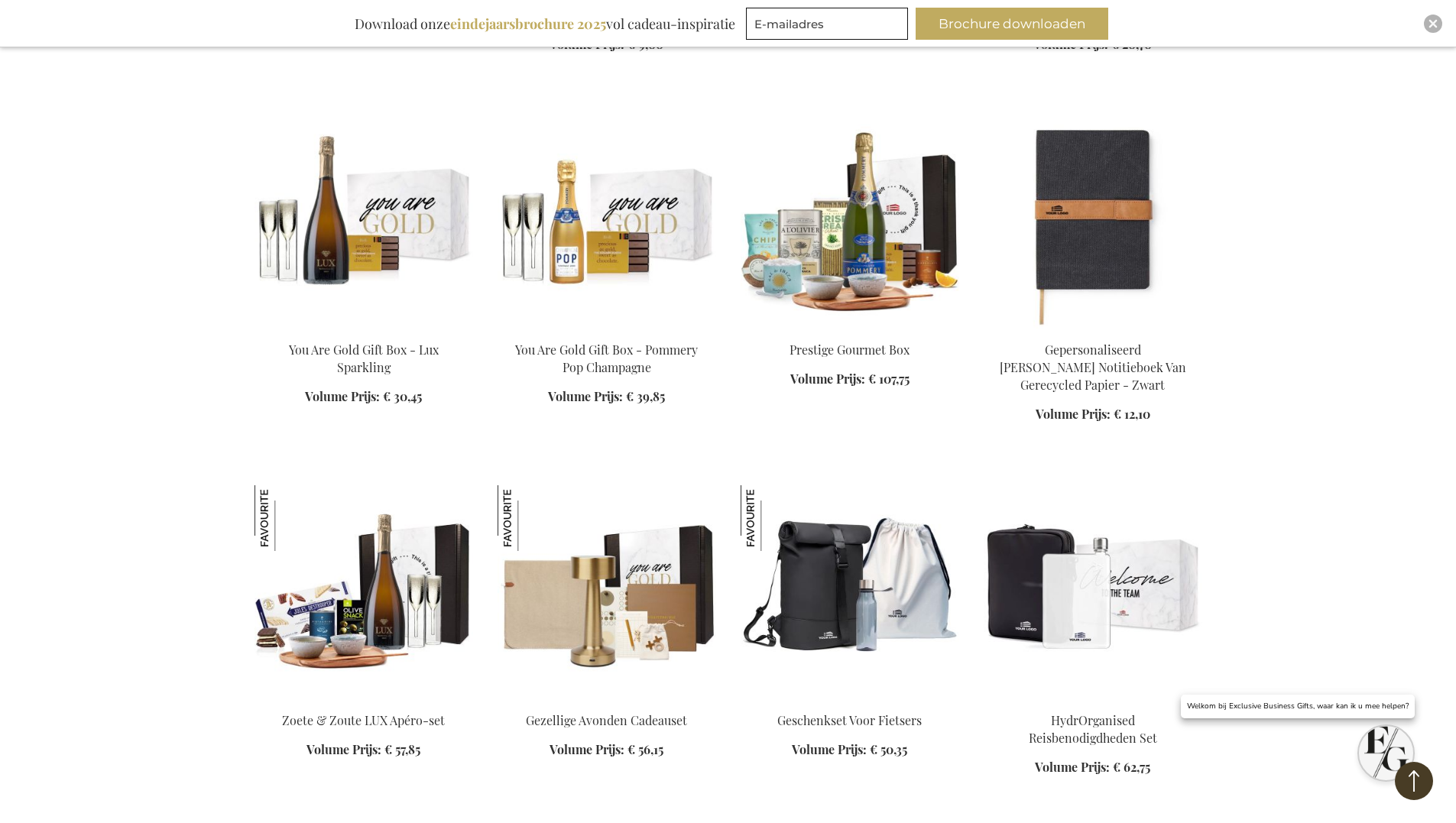
scroll to position [6114, 0]
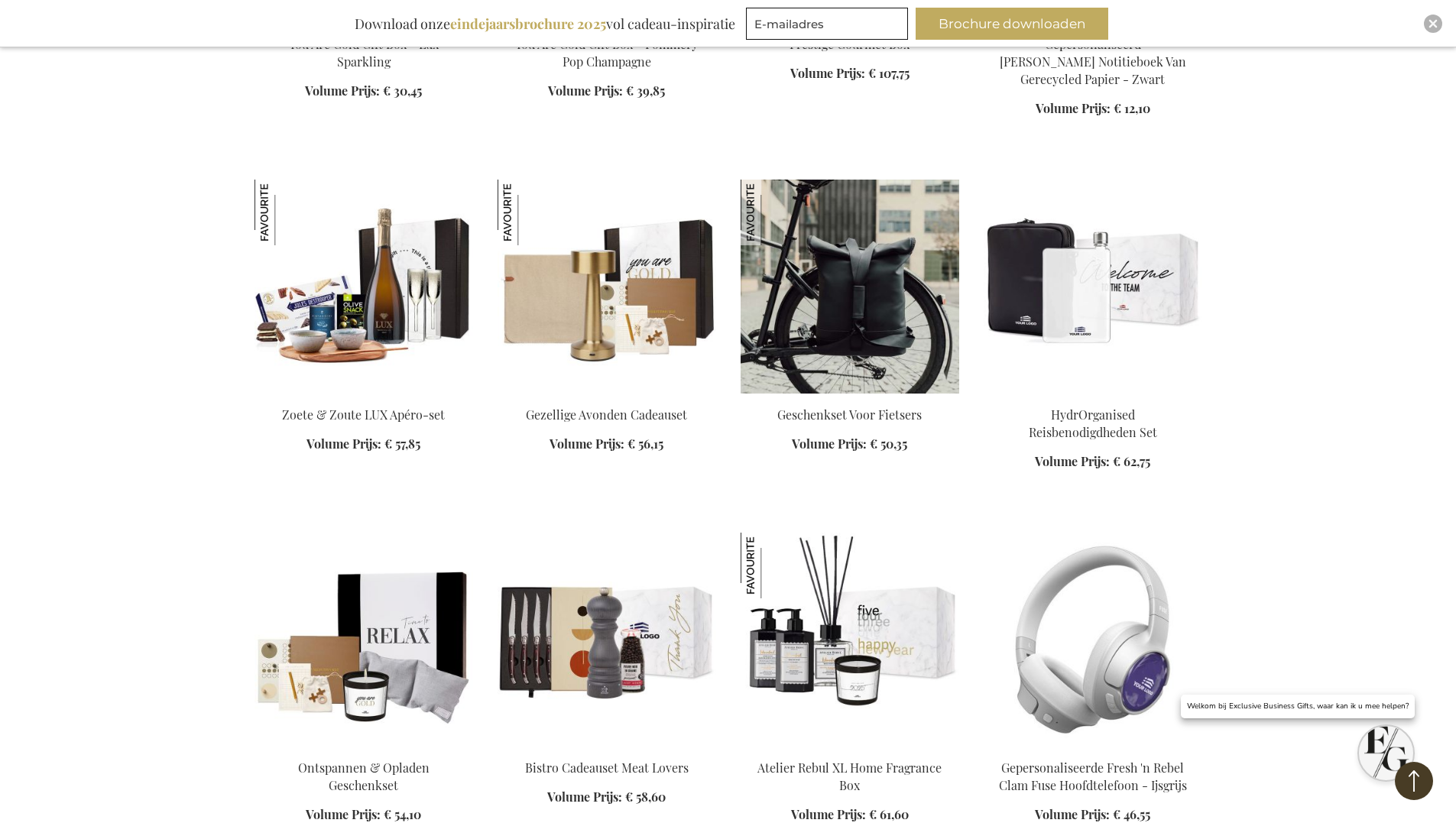
click at [882, 321] on img at bounding box center [850, 286] width 218 height 214
